Goal: Information Seeking & Learning: Learn about a topic

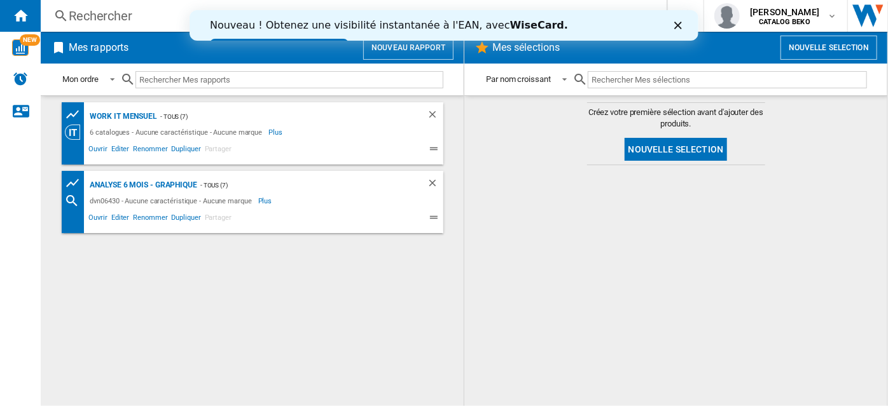
click at [100, 16] on div "Rechercher" at bounding box center [351, 16] width 565 height 18
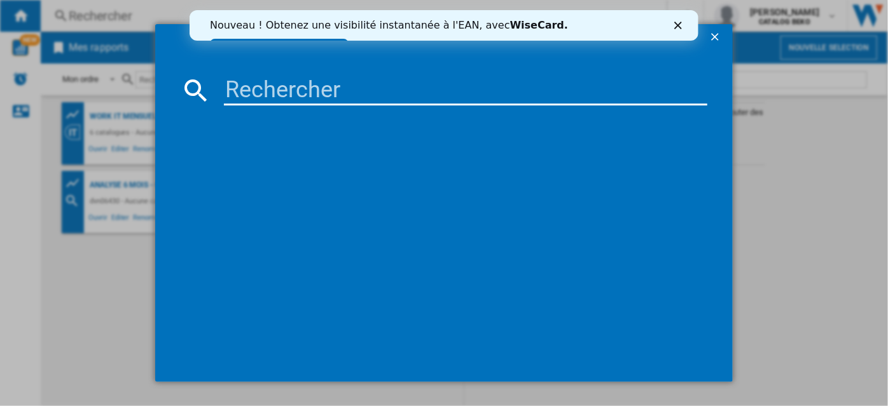
click at [317, 86] on input at bounding box center [465, 90] width 483 height 31
paste input "BDFN26530W"
type input "BDFN26530W"
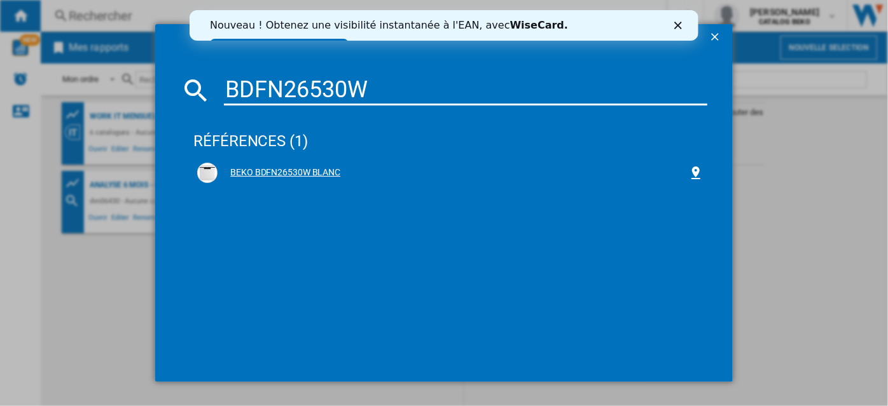
click at [307, 169] on div "BEKO BDFN26530W BLANC" at bounding box center [453, 173] width 470 height 13
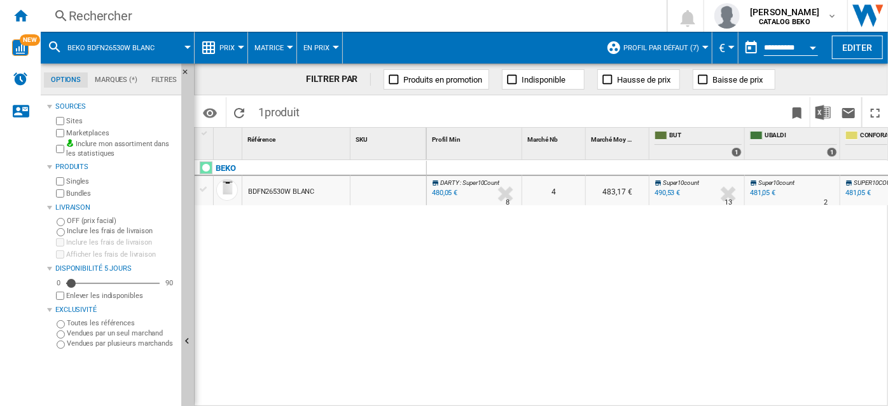
click at [239, 48] on button "Prix" at bounding box center [230, 48] width 22 height 32
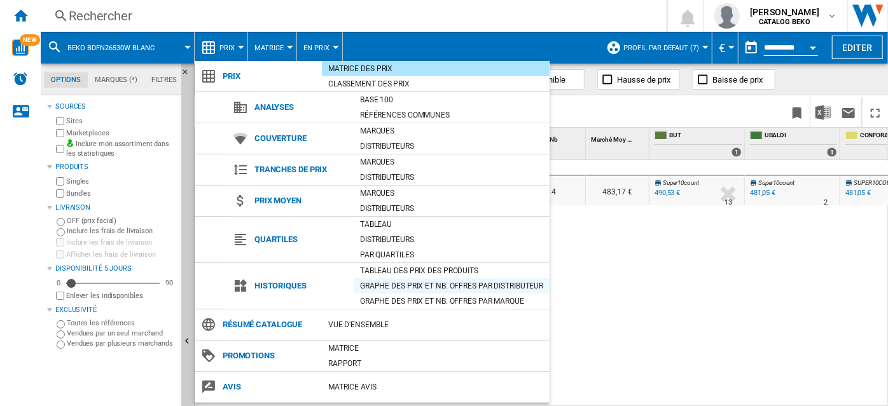
click at [424, 288] on div "Graphe des prix et nb. offres par distributeur" at bounding box center [452, 286] width 196 height 13
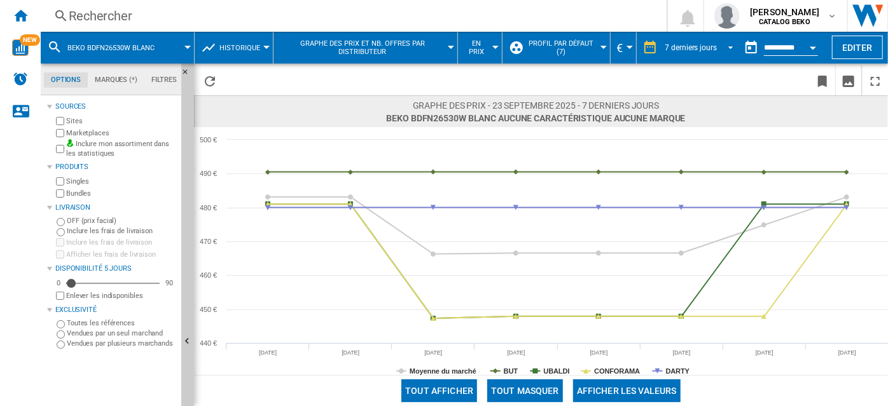
click at [728, 45] on span "REPORTS.WIZARD.STEPS.REPORT.STEPS.REPORT_OPTIONS.PERIOD: 7 derniers jours" at bounding box center [726, 46] width 15 height 11
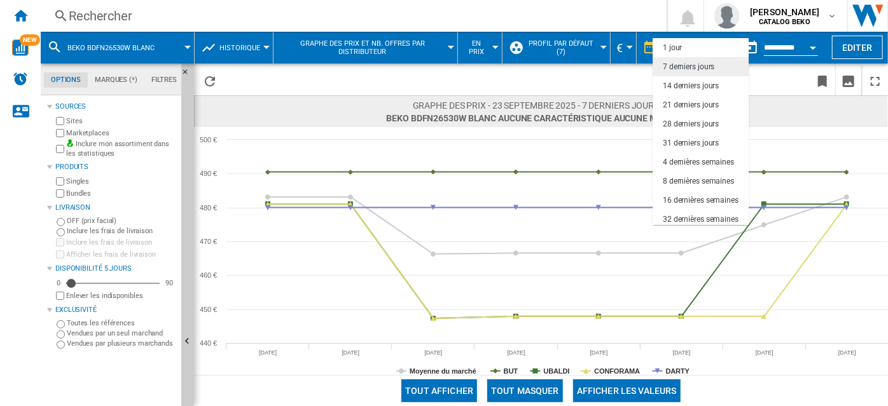
scroll to position [18, 0]
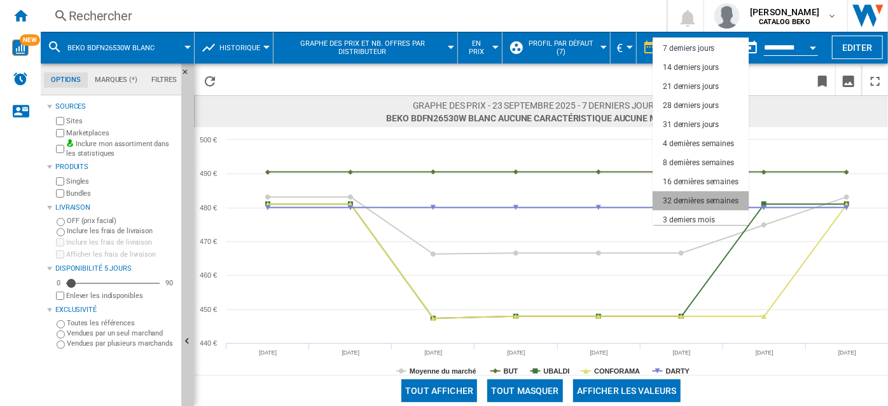
click at [700, 200] on div "32 dernières semaines" at bounding box center [701, 201] width 76 height 11
